Goal: Navigation & Orientation: Find specific page/section

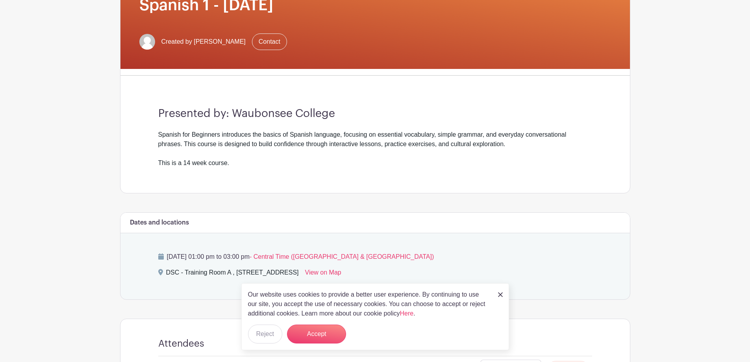
scroll to position [157, 0]
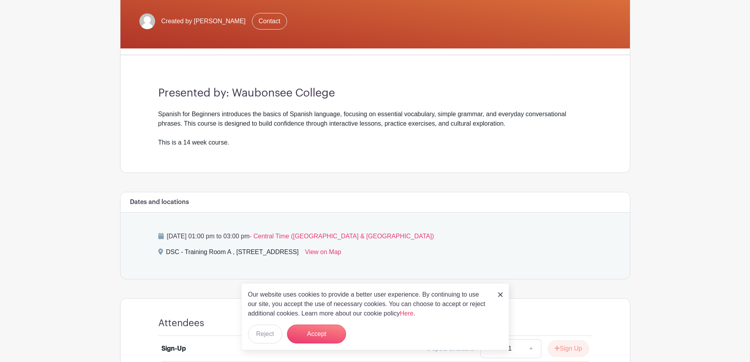
click at [504, 296] on div "Our website uses cookies to provide a better user experience. By continuing to …" at bounding box center [375, 316] width 268 height 67
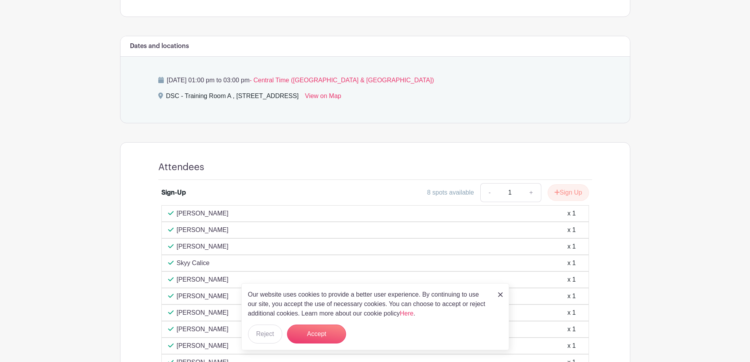
scroll to position [315, 0]
click at [497, 295] on div "Our website uses cookies to provide a better user experience. By continuing to …" at bounding box center [375, 316] width 268 height 67
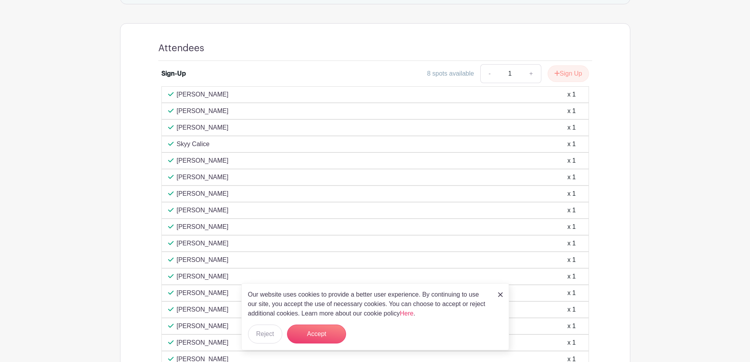
scroll to position [433, 0]
click at [499, 295] on img at bounding box center [500, 294] width 5 height 5
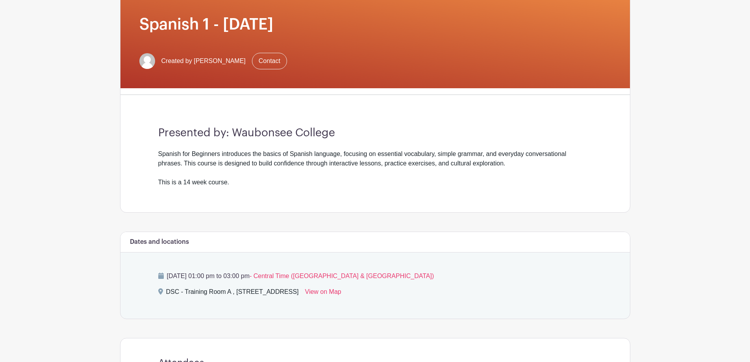
scroll to position [118, 0]
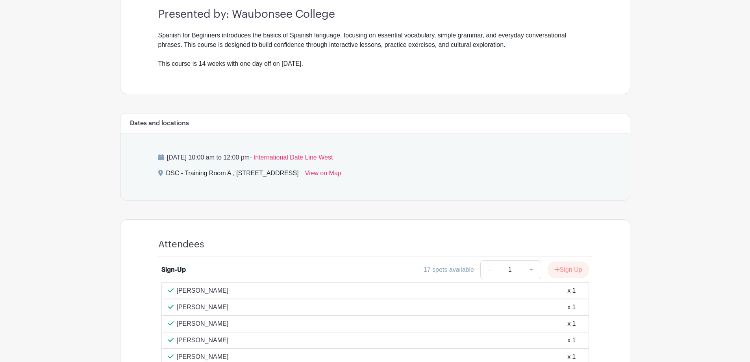
scroll to position [361, 0]
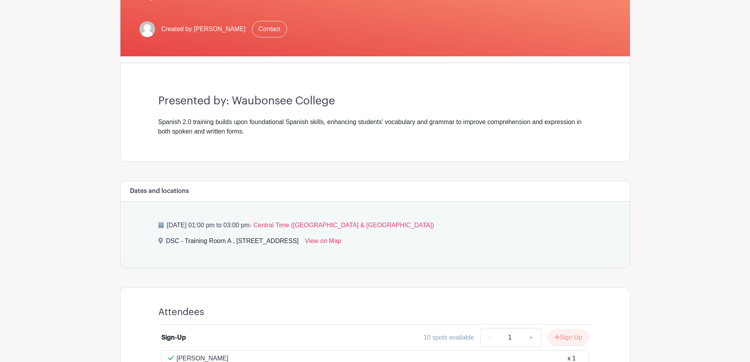
scroll to position [39, 0]
